Goal: Task Accomplishment & Management: Use online tool/utility

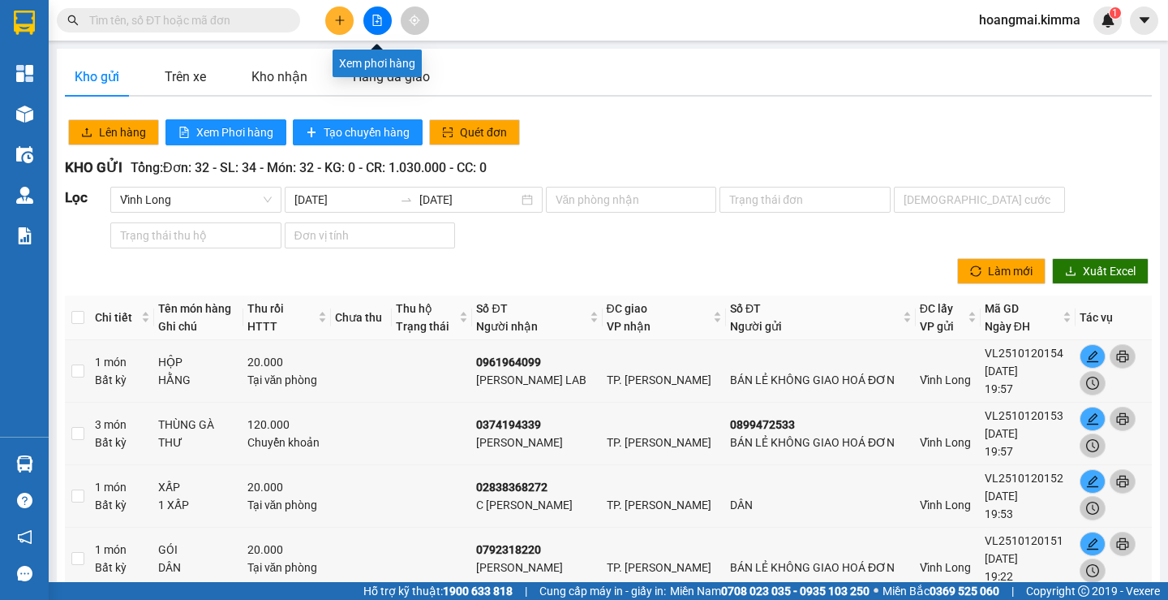
click at [380, 19] on icon "file-add" at bounding box center [377, 20] width 9 height 11
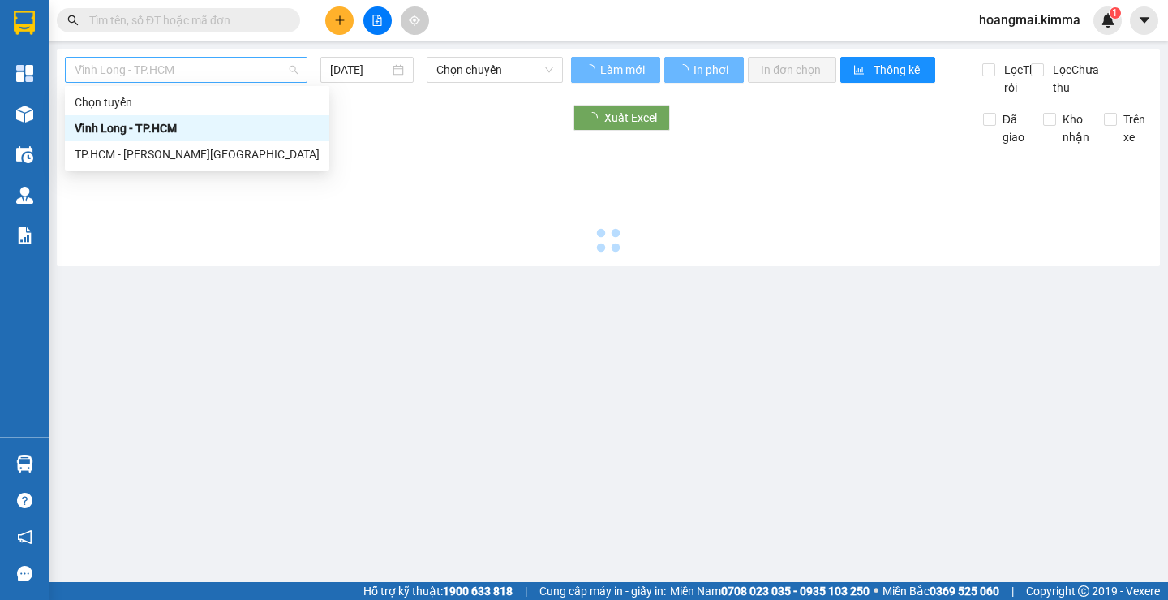
click at [174, 75] on span "Vĩnh Long - TP.HCM" at bounding box center [186, 70] width 223 height 24
type input "[DATE]"
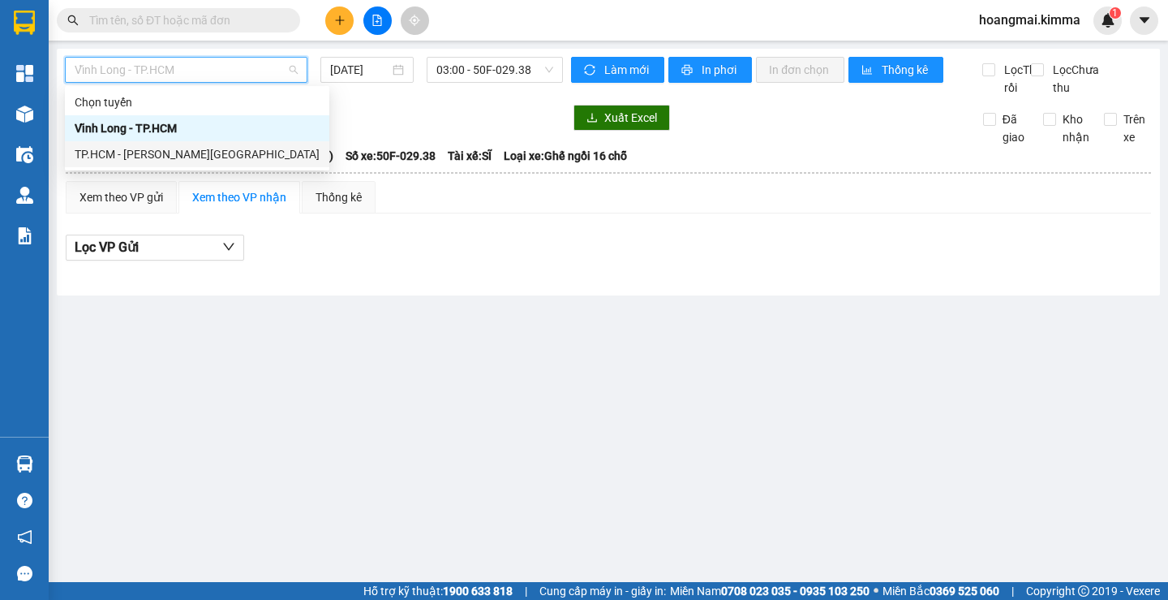
click at [162, 149] on div "TP.HCM - [PERSON_NAME][GEOGRAPHIC_DATA]" at bounding box center [197, 154] width 245 height 18
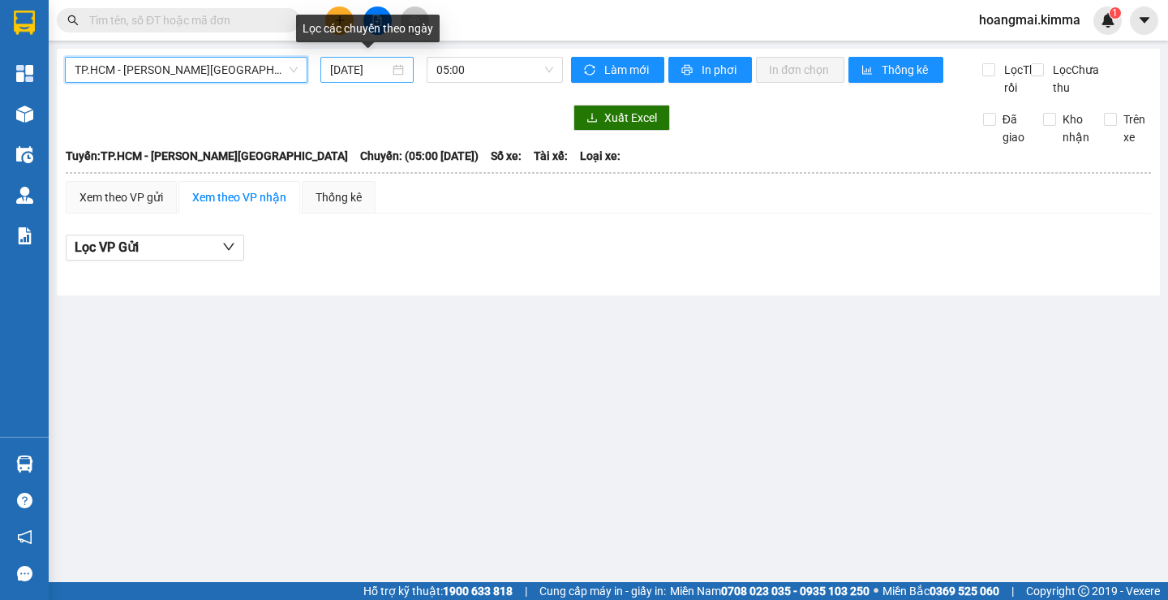
click at [335, 68] on input "[DATE]" at bounding box center [359, 70] width 59 height 18
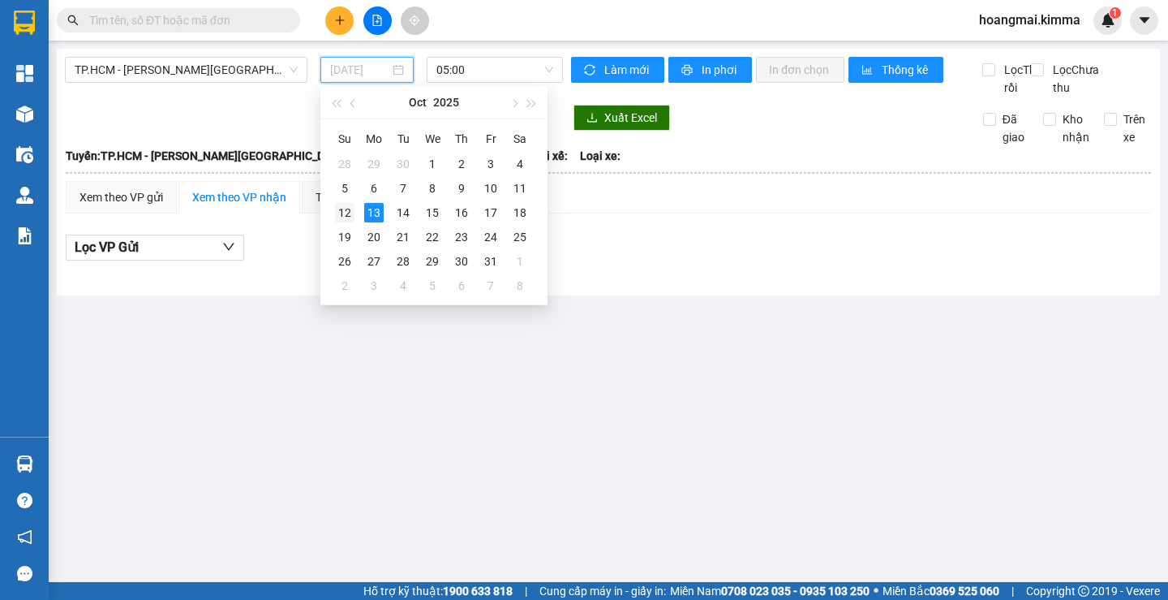
click at [352, 215] on div "12" at bounding box center [344, 212] width 19 height 19
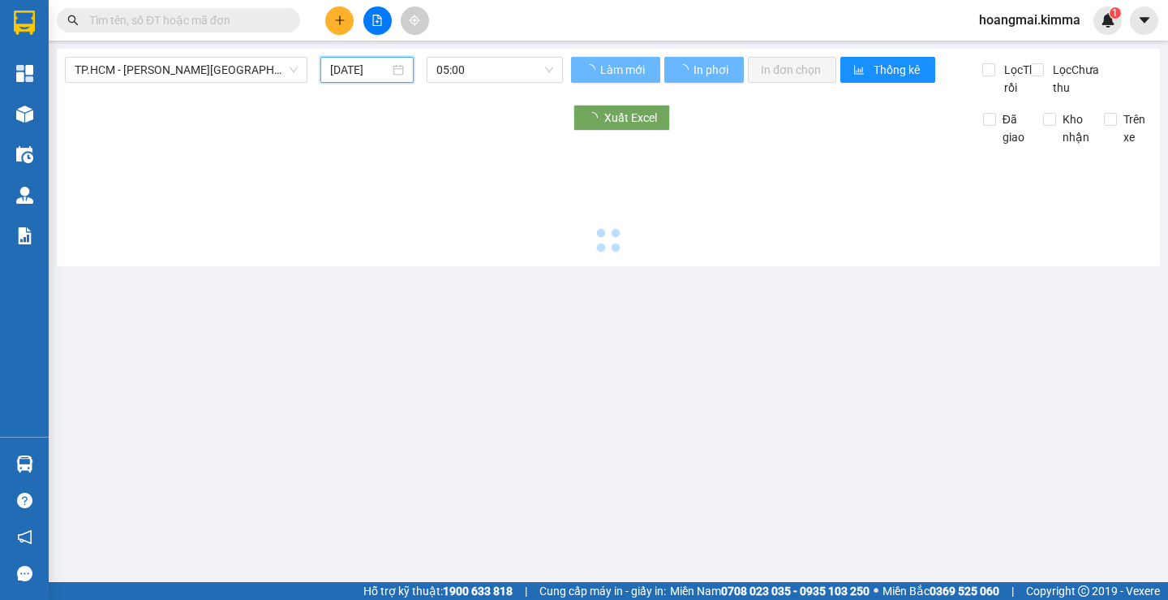
type input "[DATE]"
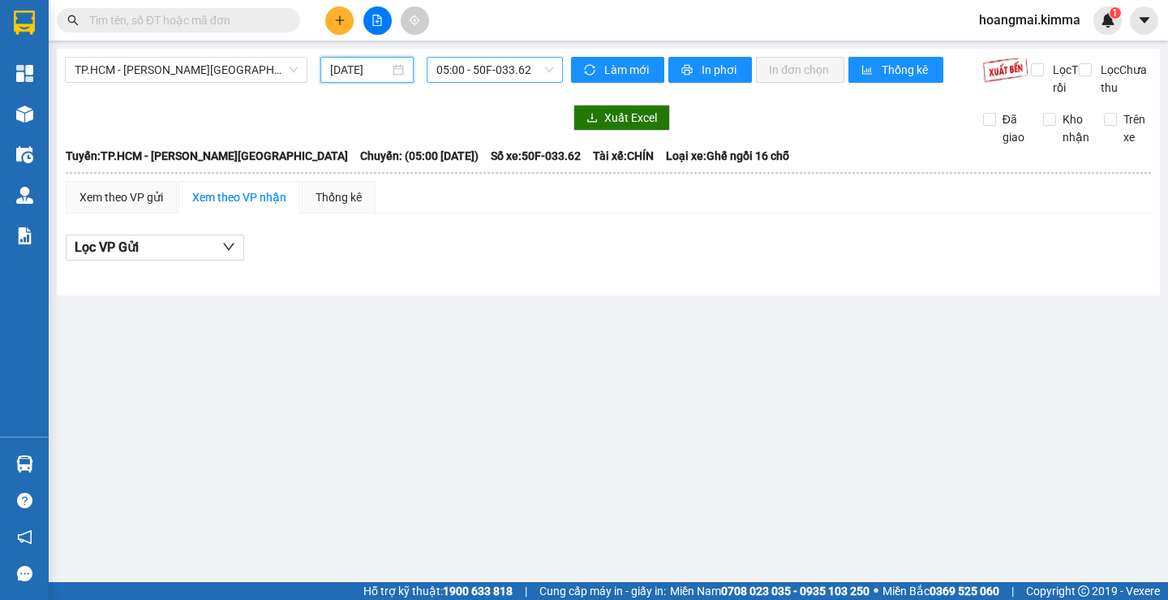
click at [469, 75] on span "05:00 - 50F-033.62" at bounding box center [494, 70] width 117 height 24
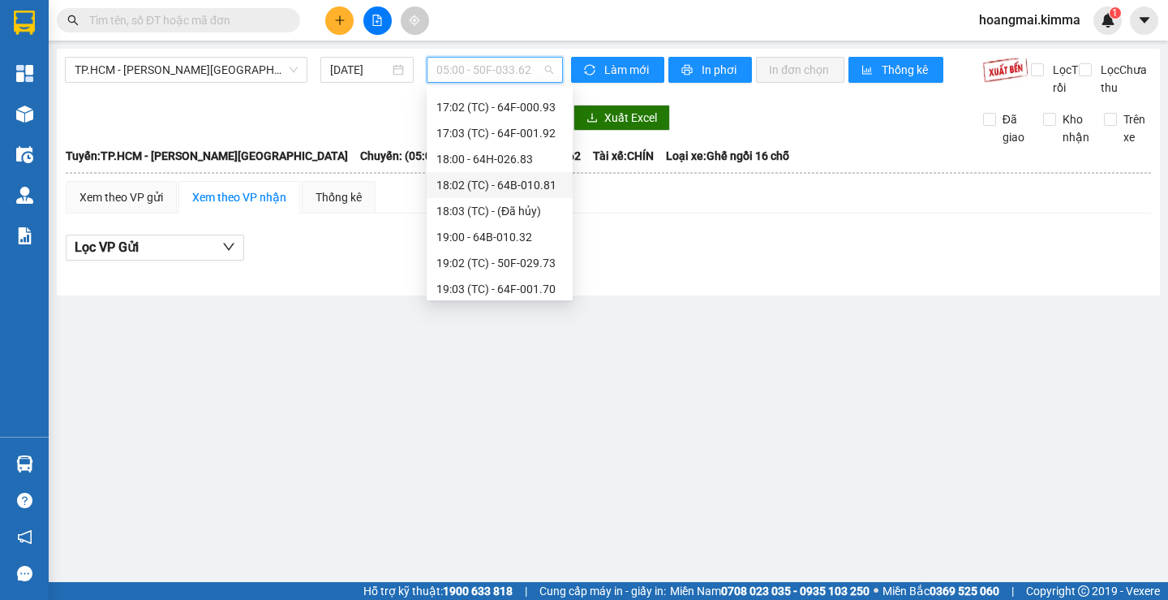
scroll to position [594, 0]
click at [497, 178] on div "18:00 - 64H-026.83" at bounding box center [499, 183] width 127 height 18
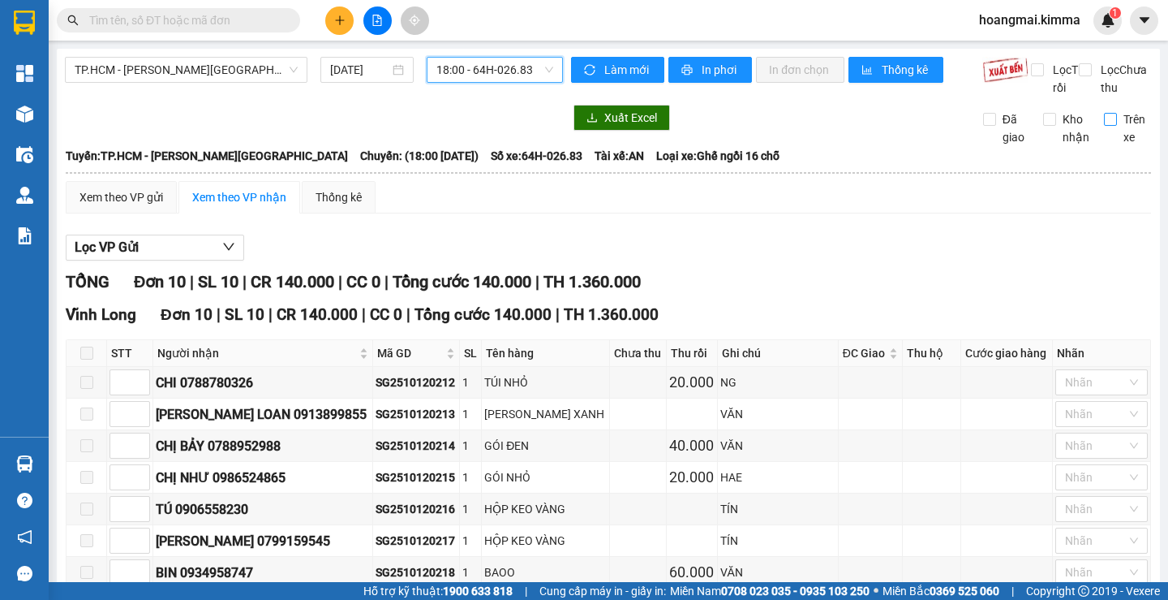
click at [1104, 126] on input "Trên xe" at bounding box center [1110, 119] width 13 height 13
checkbox input "true"
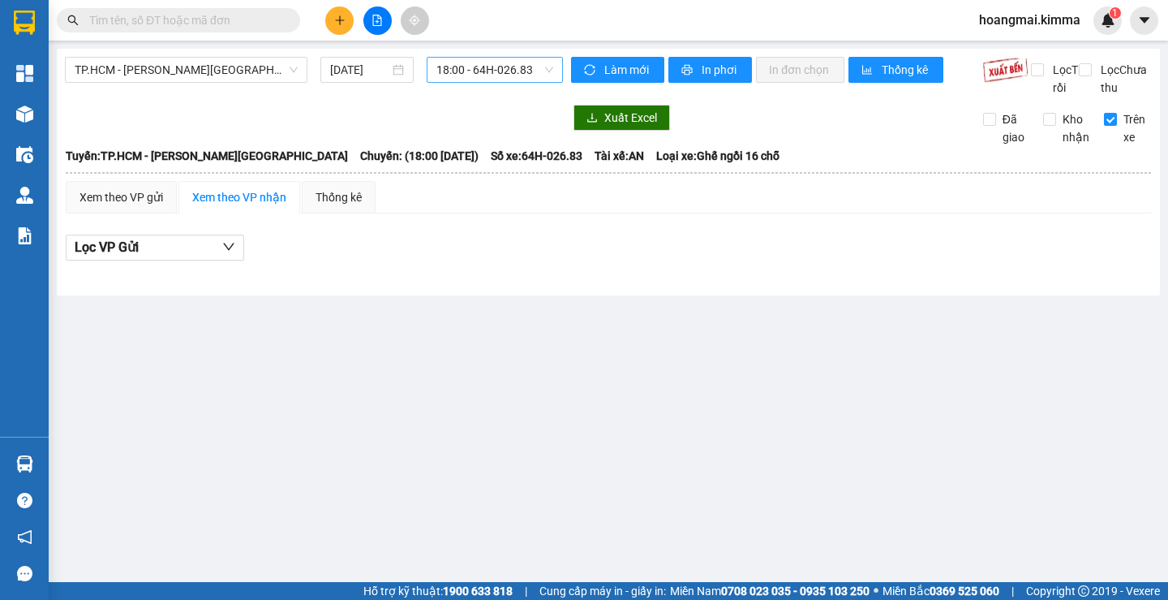
click at [475, 69] on span "18:00 - 64H-026.83" at bounding box center [494, 70] width 117 height 24
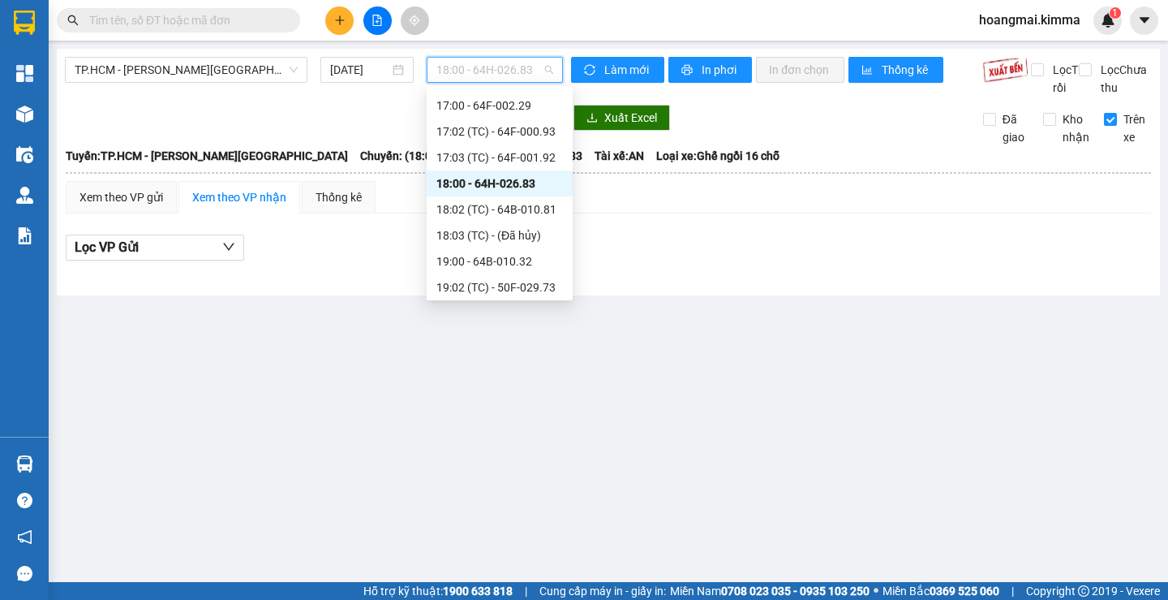
click at [507, 195] on div "18:00 - 64H-026.83" at bounding box center [500, 183] width 146 height 26
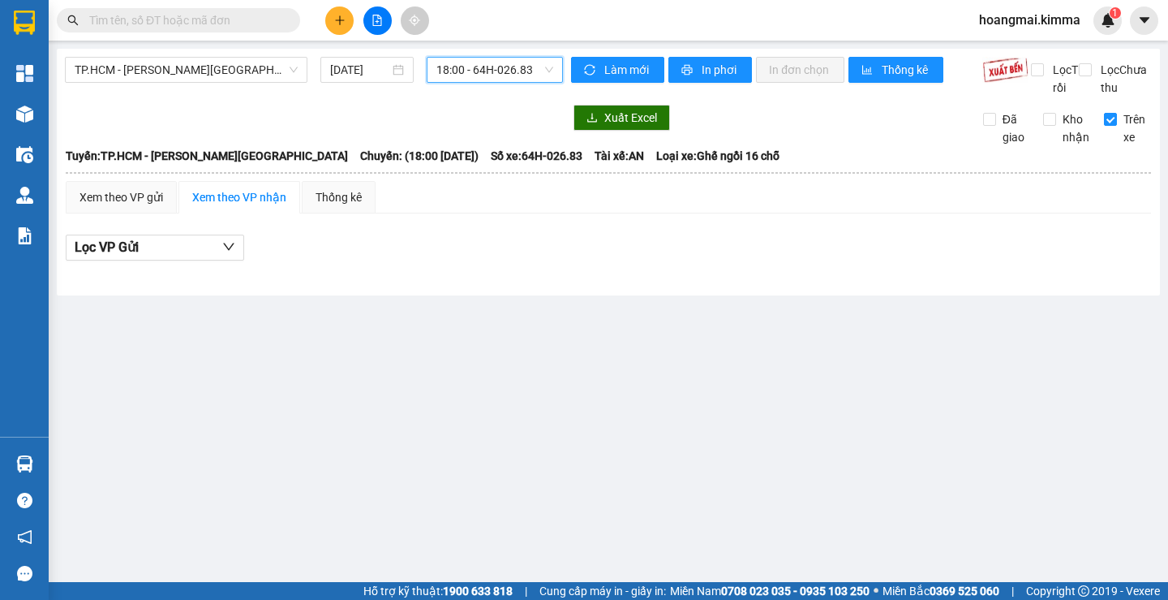
click at [482, 68] on span "18:00 - 64H-026.83" at bounding box center [494, 70] width 117 height 24
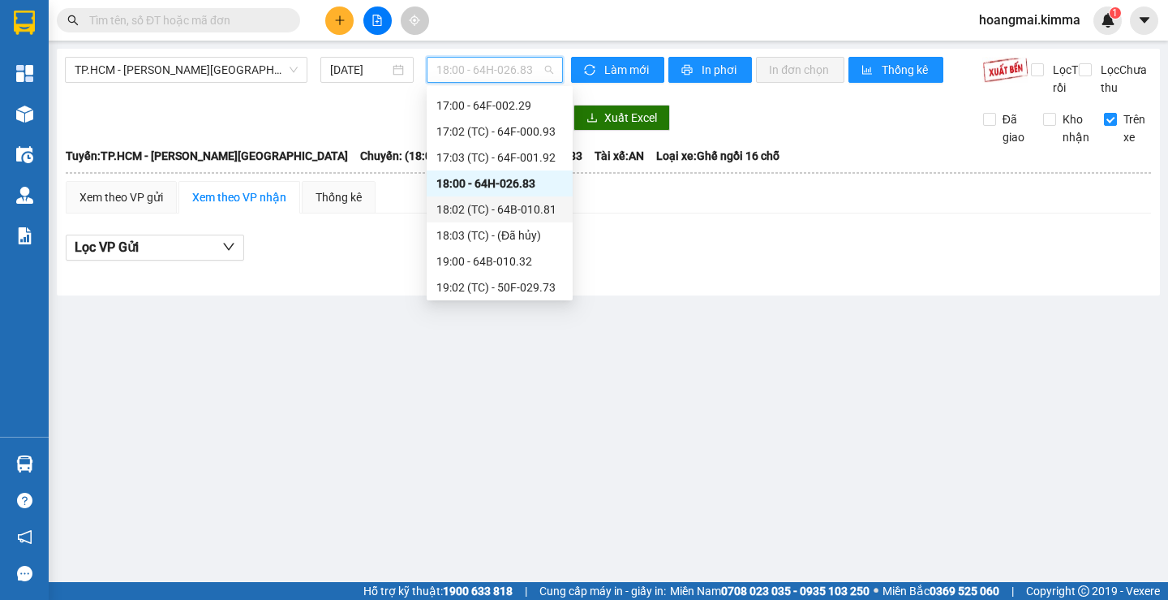
click at [509, 203] on div "18:02 (TC) - 64B-010.81" at bounding box center [499, 209] width 127 height 18
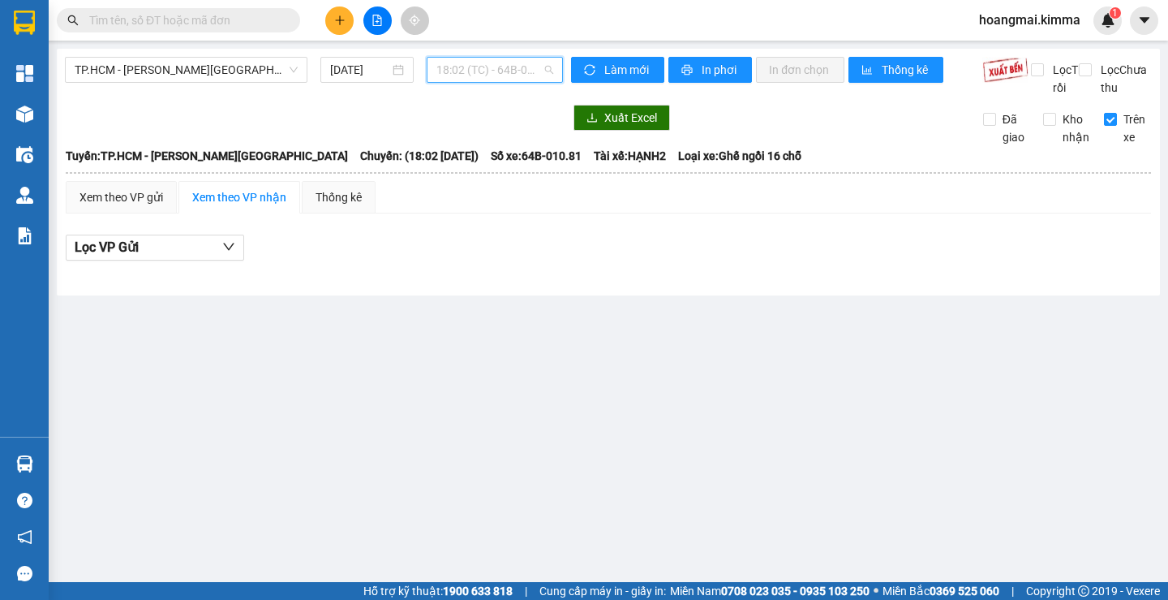
click at [502, 66] on span "18:02 (TC) - 64B-010.81" at bounding box center [494, 70] width 117 height 24
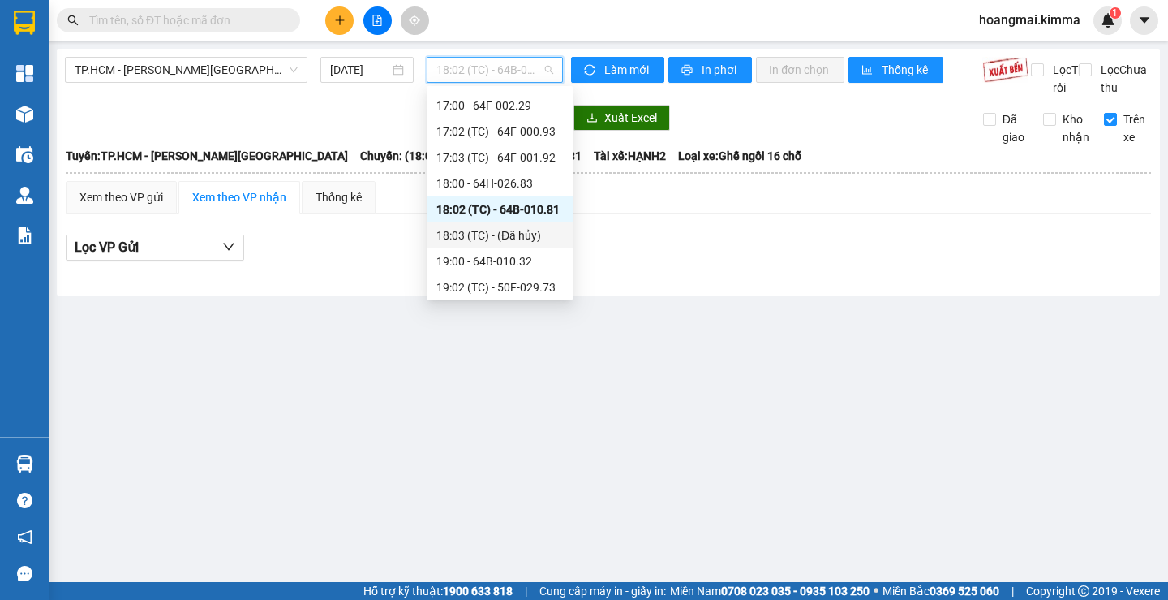
click at [512, 234] on div "18:03 (TC) - (Đã [PERSON_NAME])" at bounding box center [499, 235] width 127 height 18
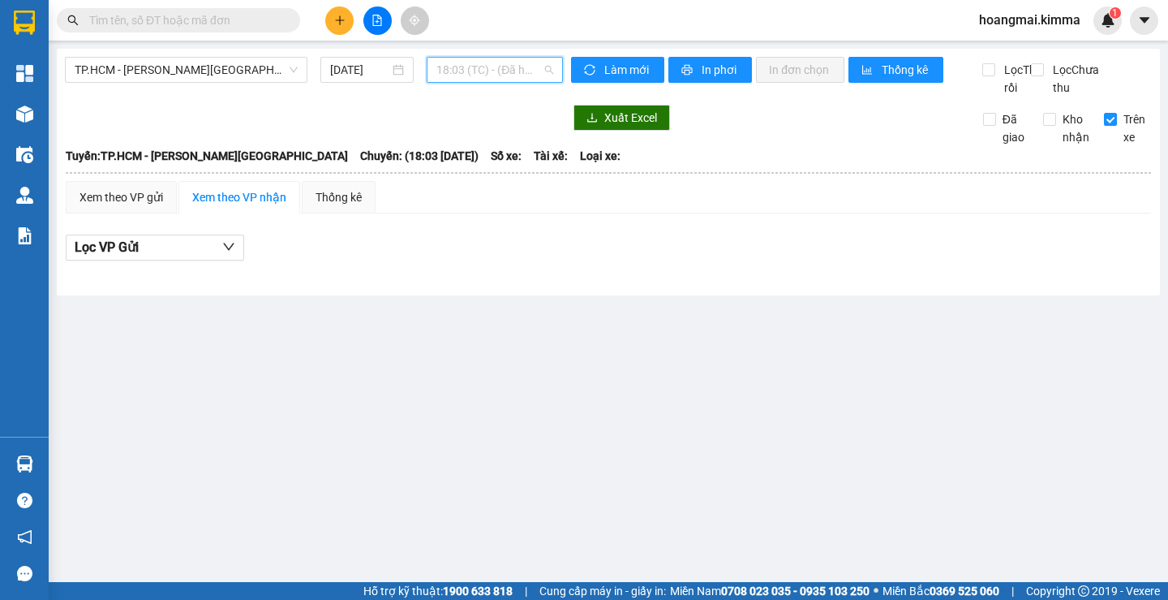
click at [492, 66] on span "18:03 (TC) - (Đã [PERSON_NAME])" at bounding box center [494, 70] width 117 height 24
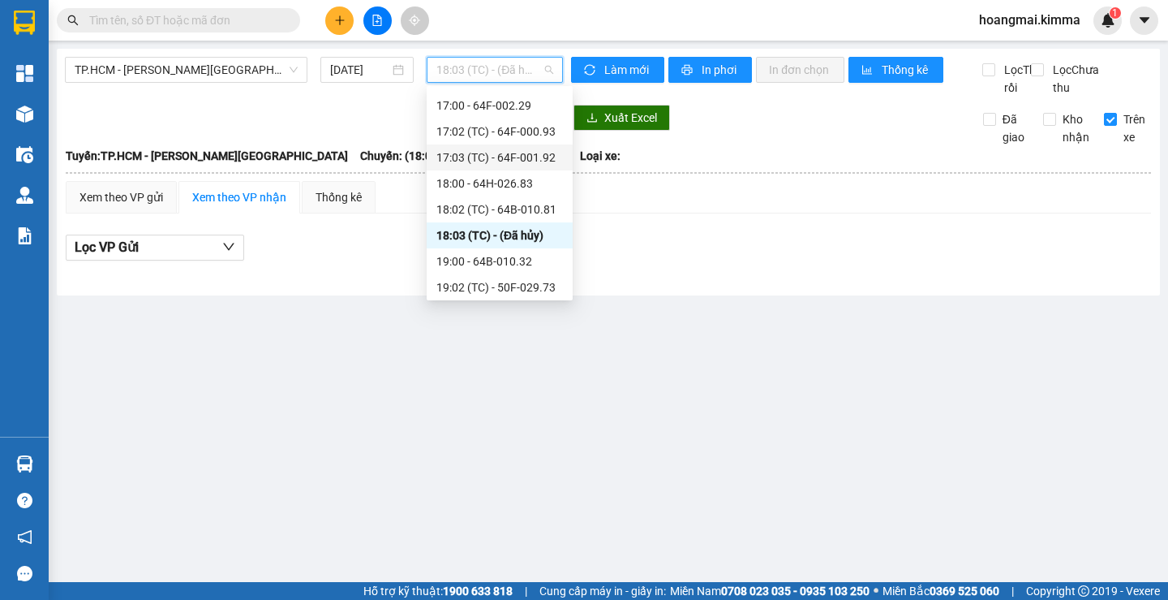
click at [504, 158] on div "17:03 (TC) - 64F-001.92" at bounding box center [499, 157] width 127 height 18
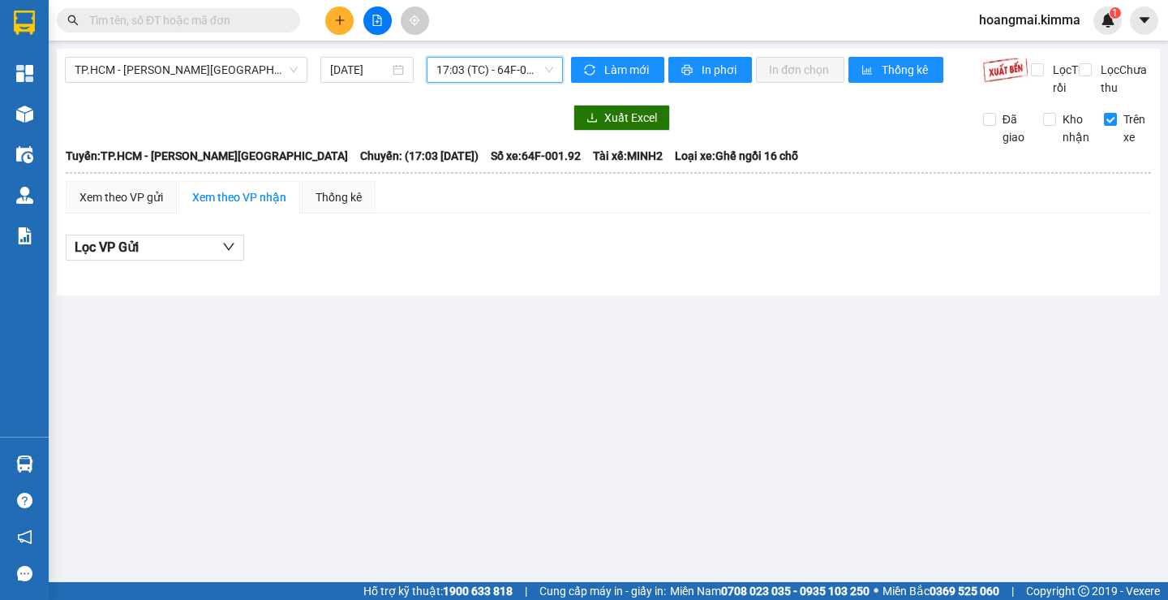
click at [501, 65] on span "17:03 (TC) - 64F-001.92" at bounding box center [494, 70] width 117 height 24
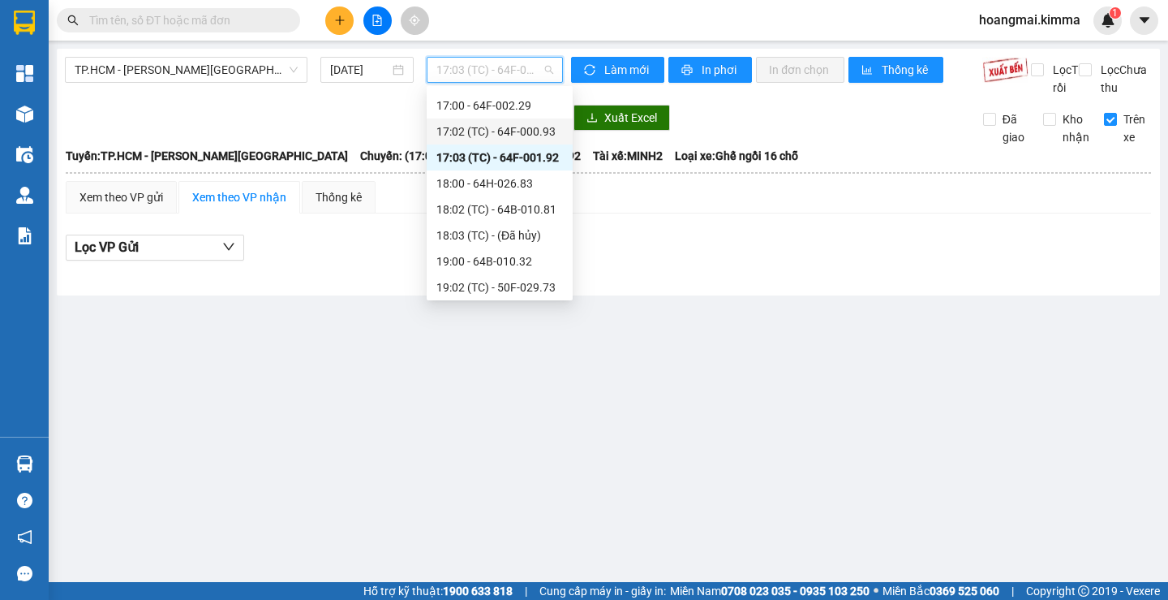
click at [509, 136] on div "17:02 (TC) - 64F-000.93" at bounding box center [499, 132] width 127 height 18
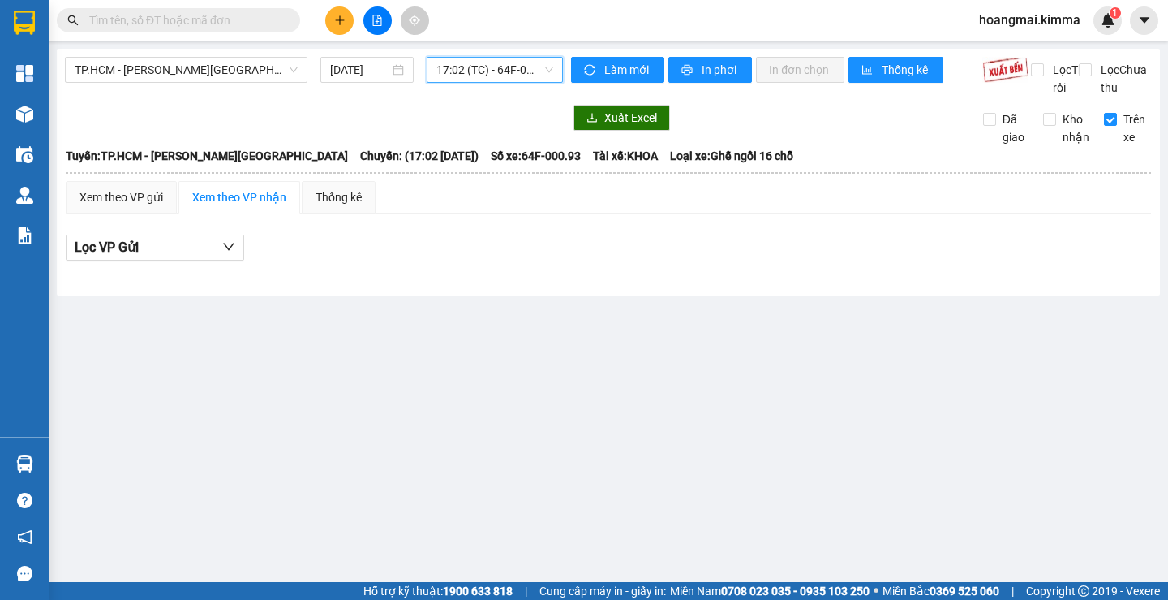
click at [498, 62] on span "17:02 (TC) - 64F-000.93" at bounding box center [494, 70] width 117 height 24
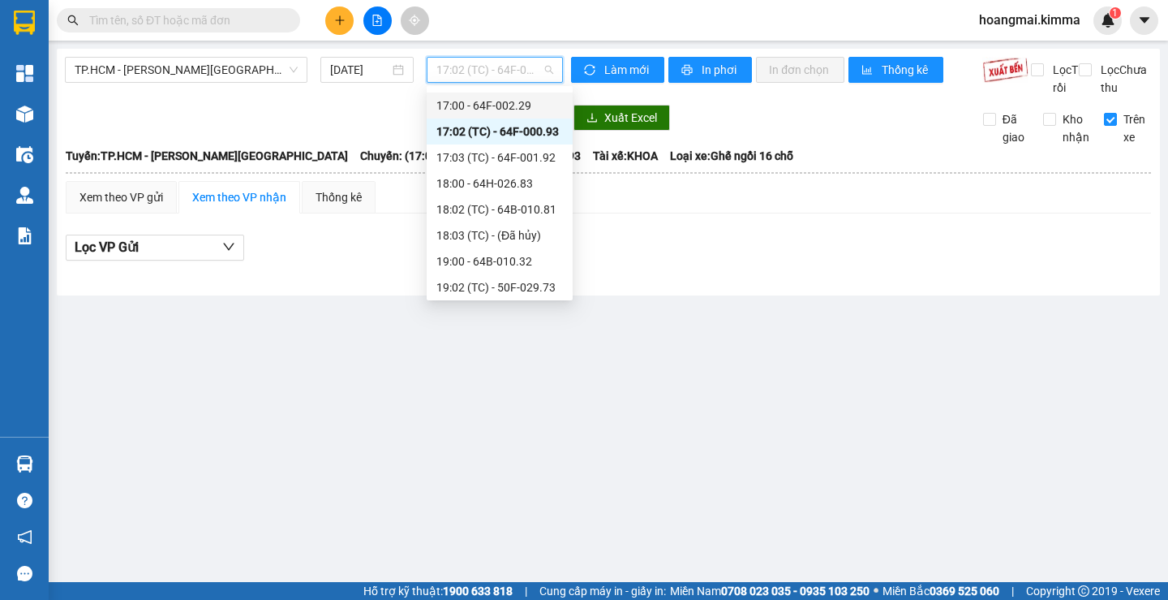
click at [498, 108] on div "17:00 - 64F-002.29" at bounding box center [499, 106] width 127 height 18
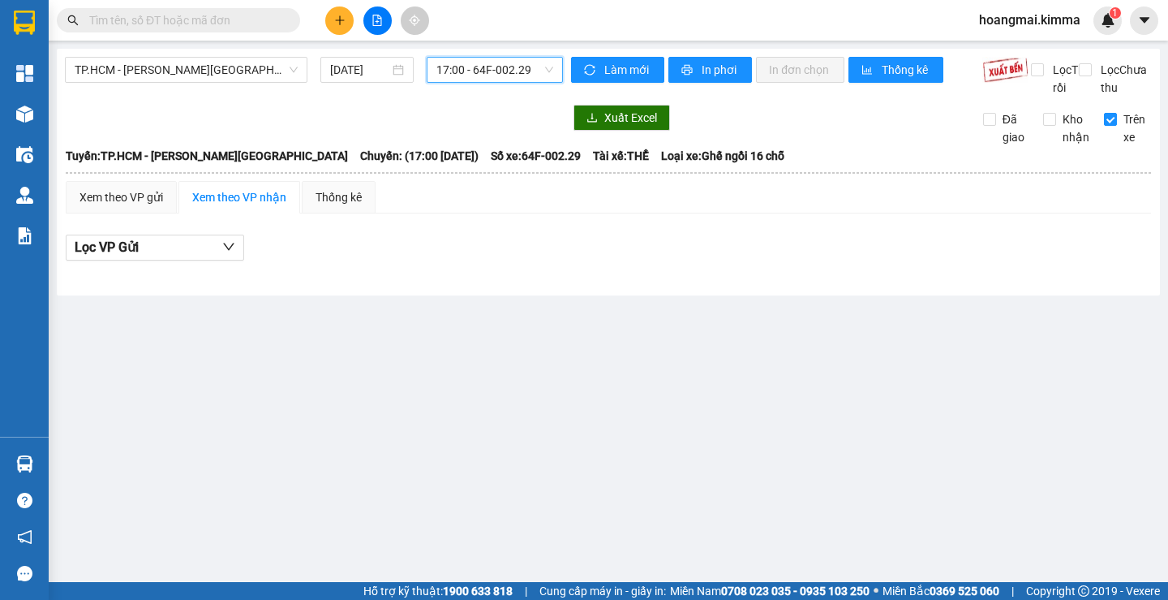
click at [502, 67] on span "17:00 - 64F-002.29" at bounding box center [494, 70] width 117 height 24
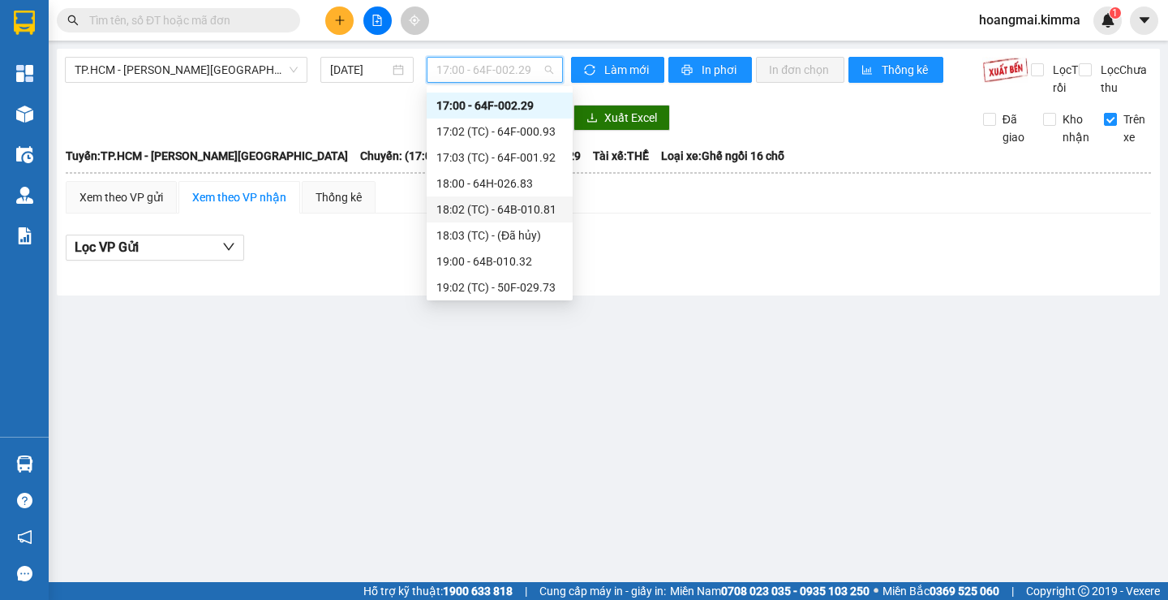
click at [519, 213] on div "18:02 (TC) - 64B-010.81" at bounding box center [499, 209] width 127 height 18
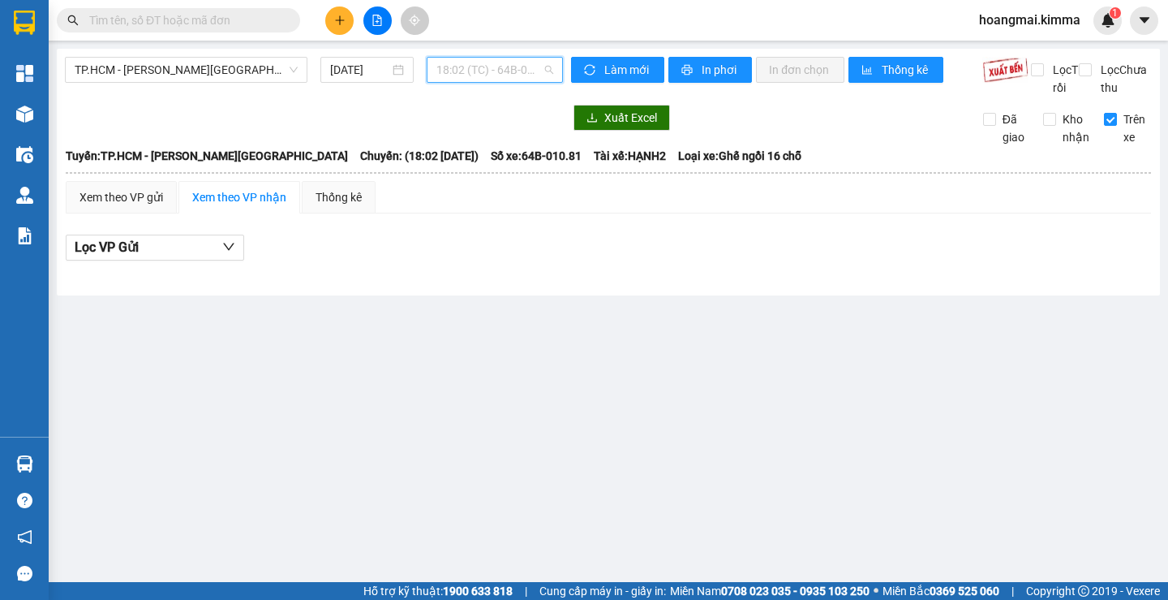
click at [488, 71] on span "18:02 (TC) - 64B-010.81" at bounding box center [494, 70] width 117 height 24
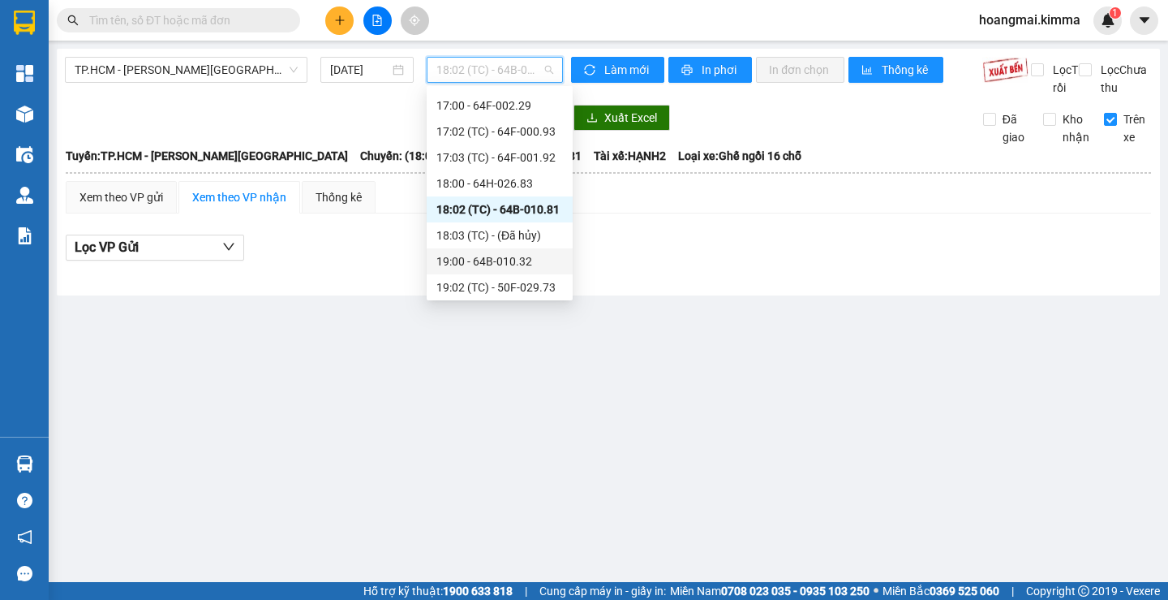
click at [487, 260] on div "19:00 - 64B-010.32" at bounding box center [499, 261] width 127 height 18
click at [487, 67] on span "19:00 - 64B-010.32" at bounding box center [494, 70] width 117 height 24
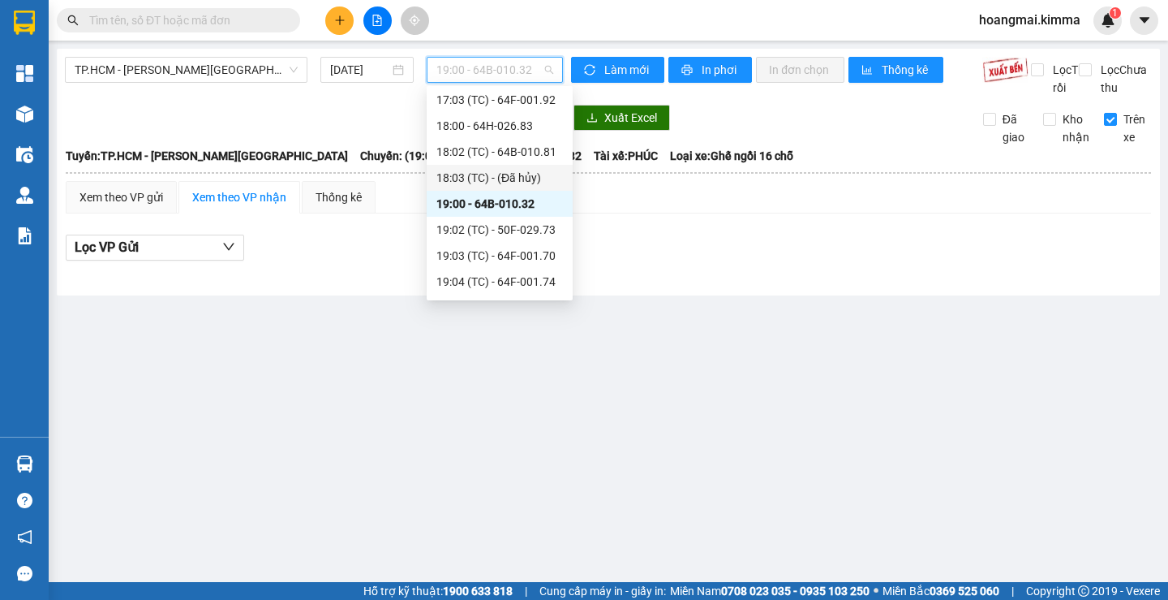
scroll to position [675, 0]
click at [489, 197] on div "19:02 (TC) - 50F-029.73" at bounding box center [499, 206] width 127 height 18
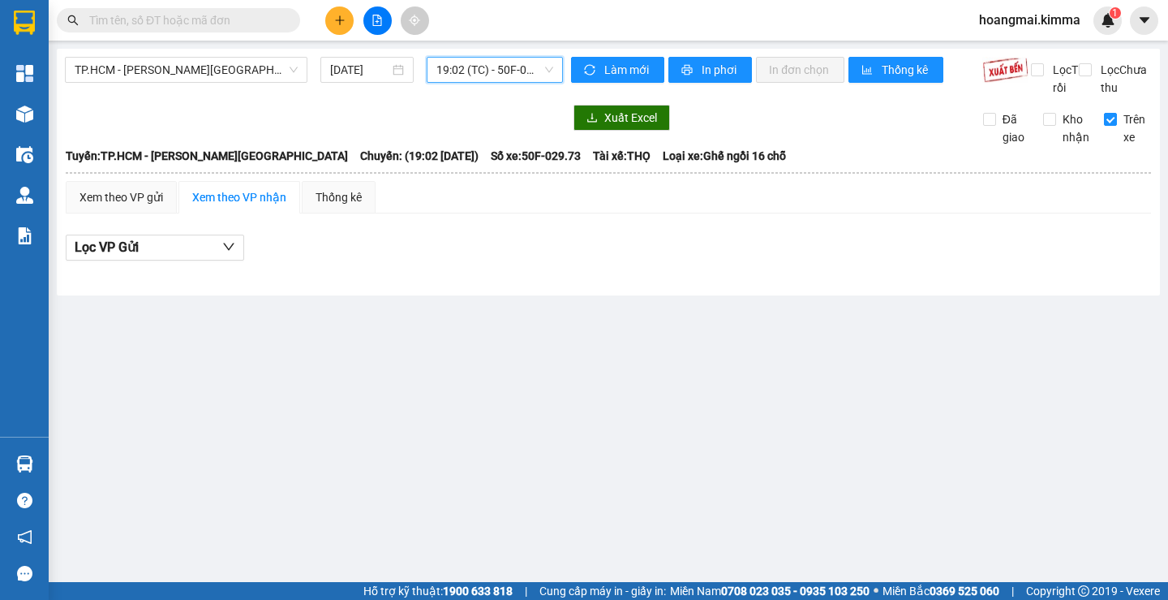
click at [500, 60] on span "19:02 (TC) - 50F-029.73" at bounding box center [494, 70] width 117 height 24
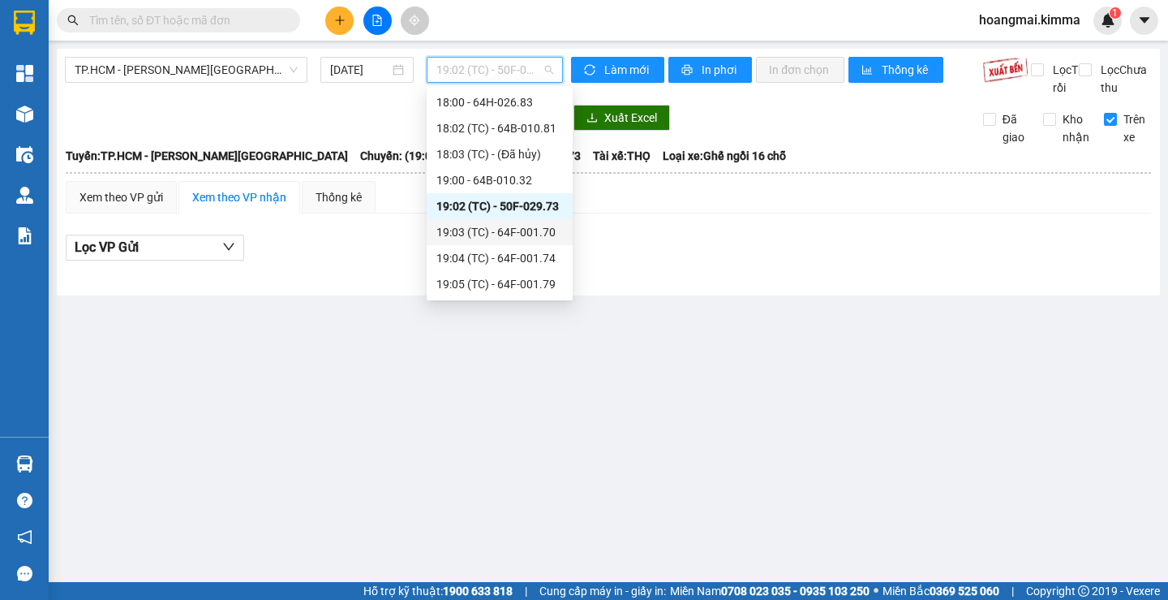
click at [504, 226] on div "19:03 (TC) - 64F-001.70" at bounding box center [499, 232] width 127 height 18
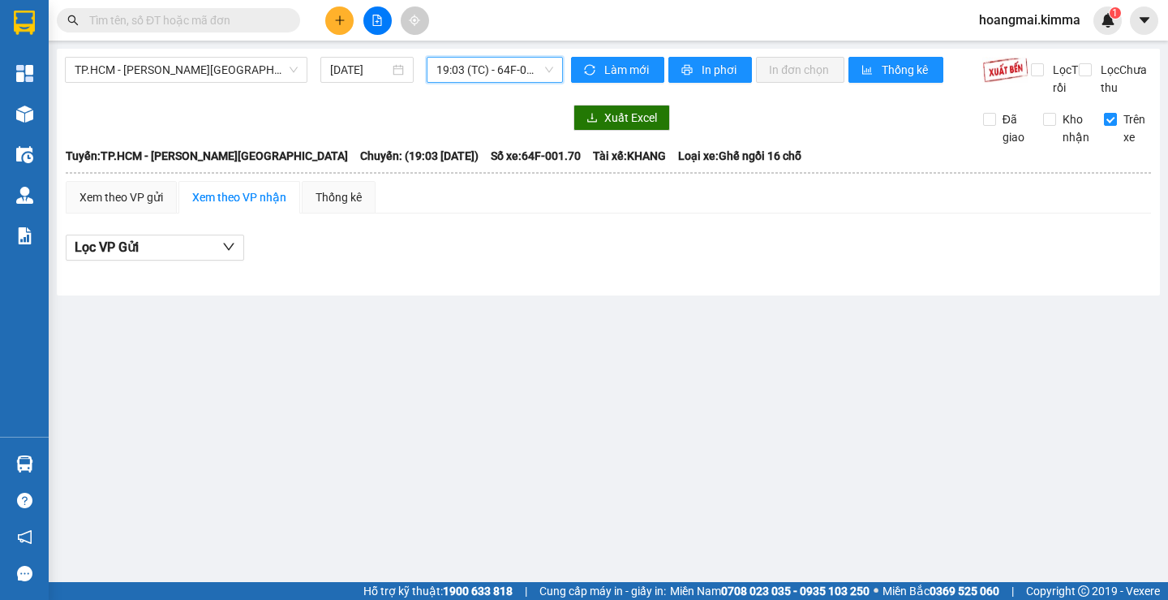
click at [492, 73] on span "19:03 (TC) - 64F-001.70" at bounding box center [494, 70] width 117 height 24
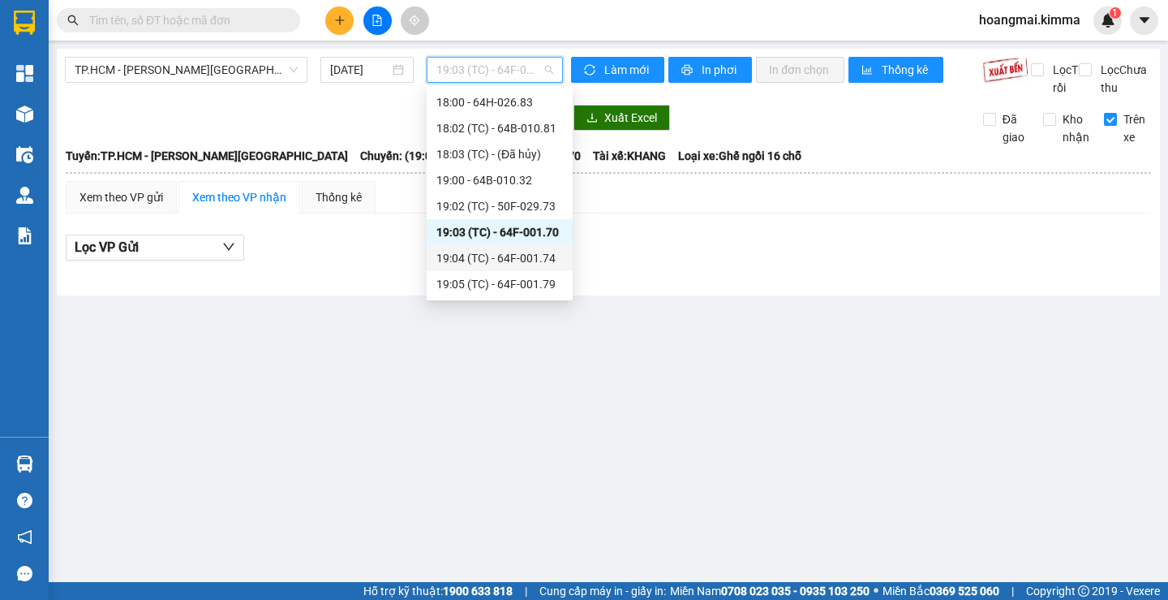
click at [506, 259] on div "19:04 (TC) - 64F-001.74" at bounding box center [499, 258] width 127 height 18
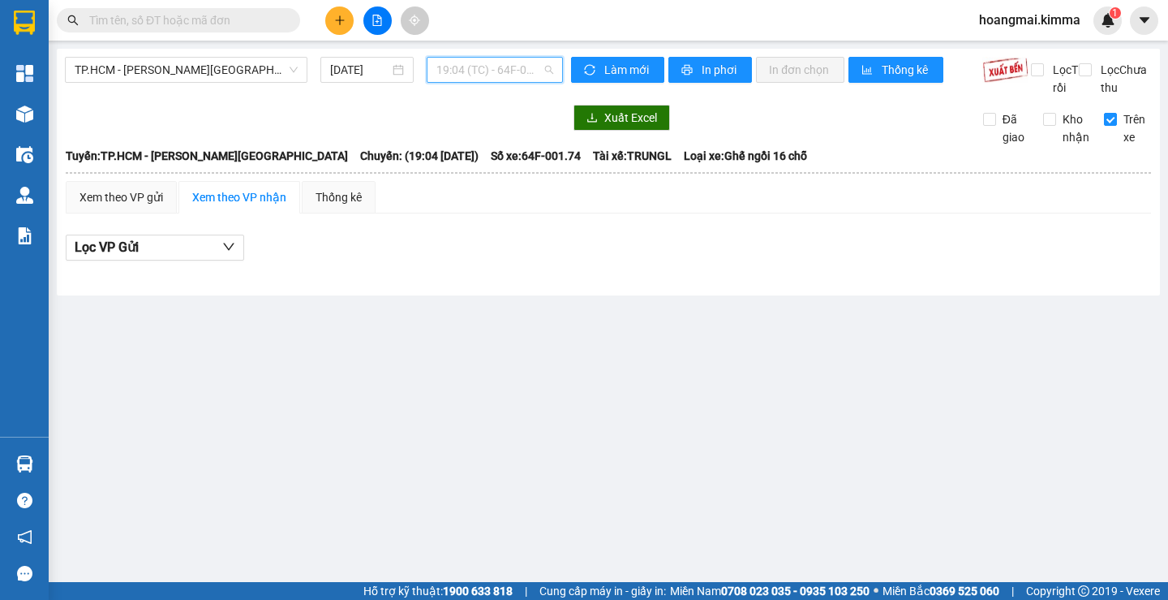
click at [500, 72] on span "19:04 (TC) - 64F-001.74" at bounding box center [494, 70] width 117 height 24
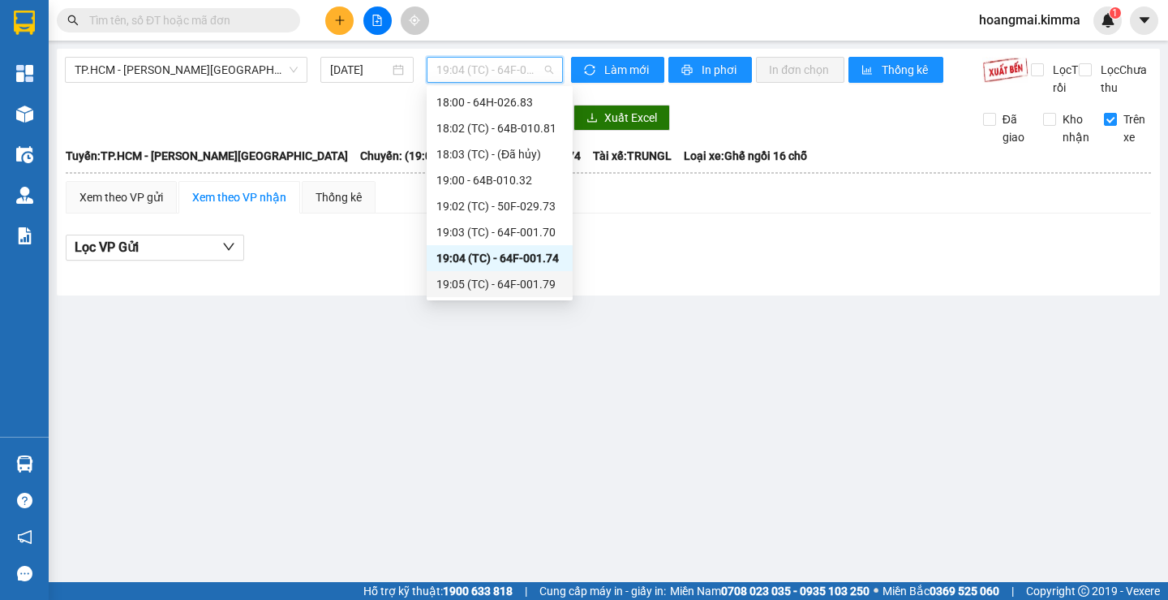
click at [513, 281] on div "19:05 (TC) - 64F-001.79" at bounding box center [499, 284] width 127 height 18
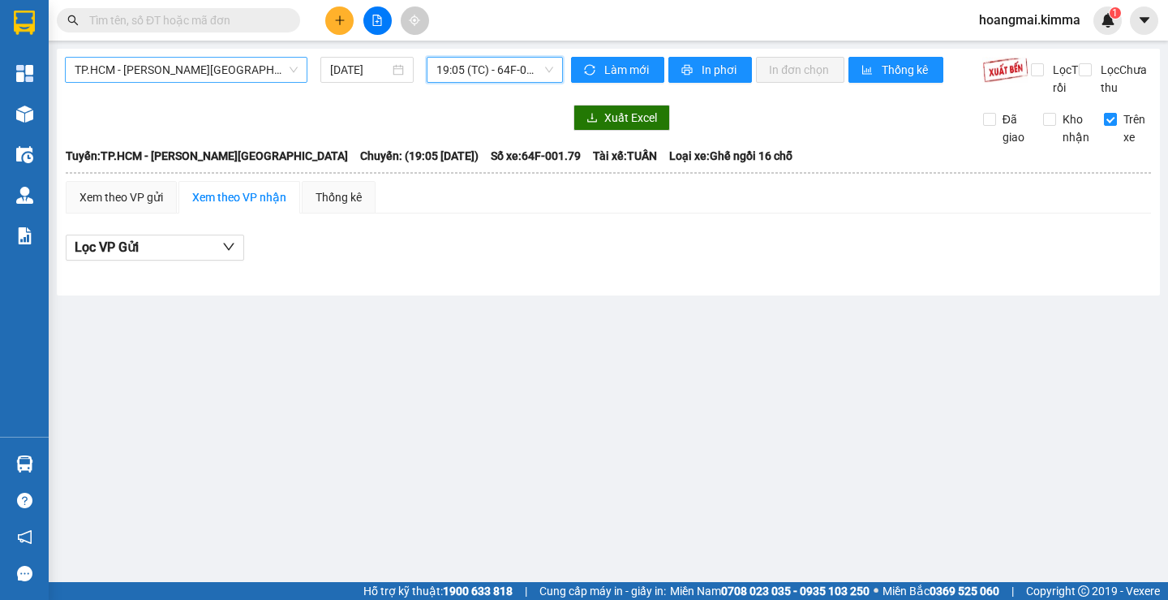
click at [239, 70] on span "TP.HCM - [PERSON_NAME][GEOGRAPHIC_DATA]" at bounding box center [186, 70] width 223 height 24
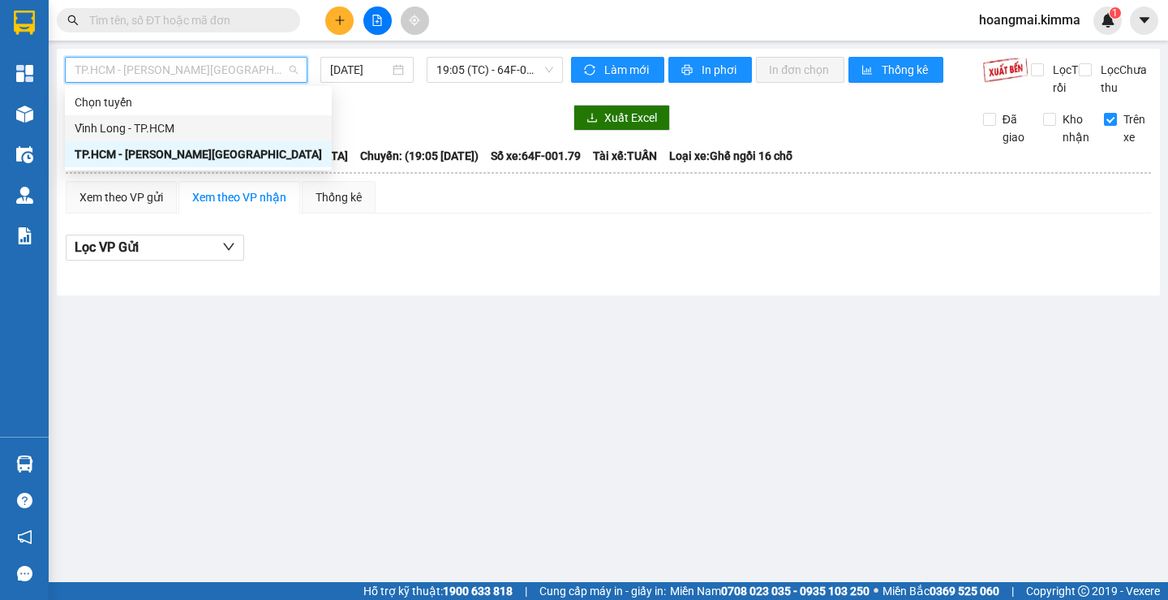
click at [191, 128] on div "Vĩnh Long - TP.HCM" at bounding box center [198, 128] width 247 height 18
type input "[DATE]"
